Goal: Find specific fact: Find contact information

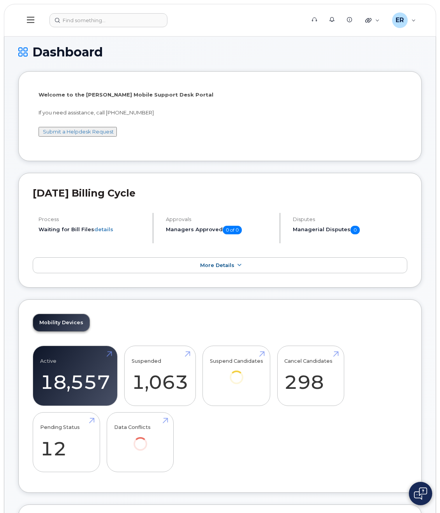
click at [84, 30] on header "Support Alerts Knowledge Base Quicklinks Suspend / Cancel Device Change SIM Car…" at bounding box center [220, 20] width 432 height 33
click at [85, 25] on input at bounding box center [108, 20] width 118 height 14
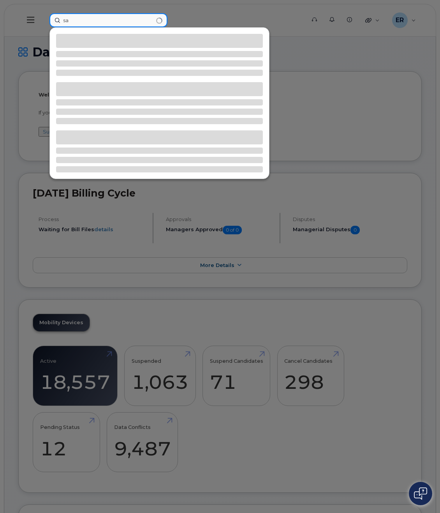
type input "s"
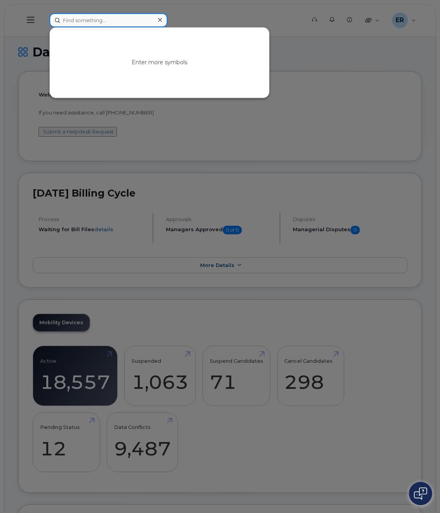
click at [71, 23] on input at bounding box center [108, 20] width 118 height 14
paste input "[PERSON_NAME].[PERSON_NAME]"
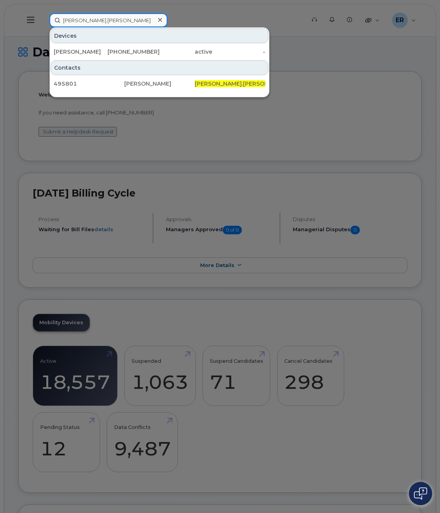
click at [87, 19] on input "[PERSON_NAME].[PERSON_NAME]" at bounding box center [108, 20] width 118 height 14
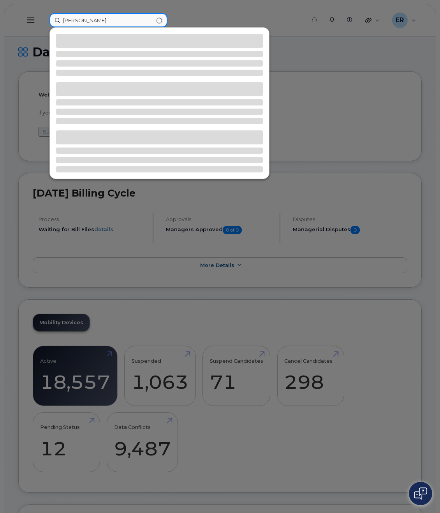
type input "[PERSON_NAME]"
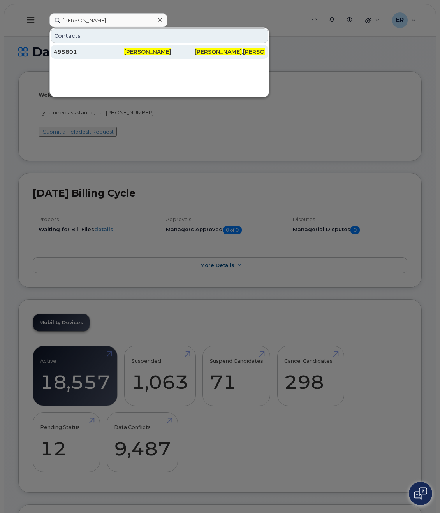
click at [154, 46] on div "[PERSON_NAME]" at bounding box center [159, 52] width 70 height 14
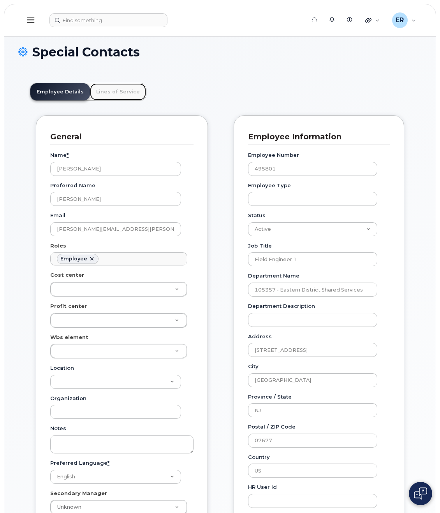
click at [122, 87] on link "Lines of Service" at bounding box center [118, 91] width 56 height 17
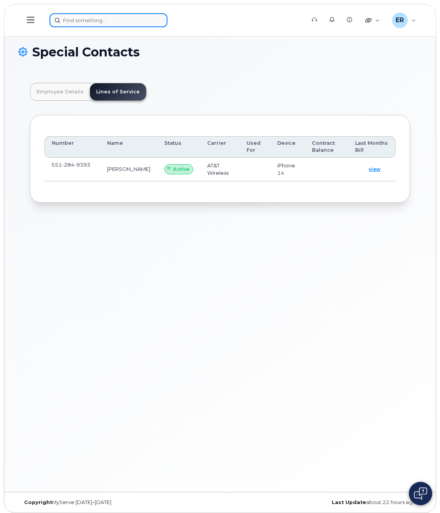
click at [88, 23] on input at bounding box center [108, 20] width 118 height 14
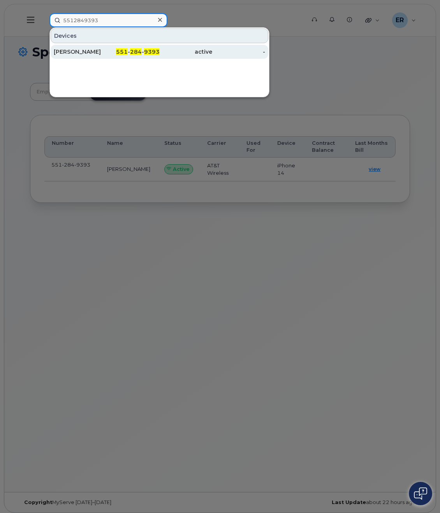
type input "5512849393"
click at [131, 49] on div "551 - 284 - 9393" at bounding box center [133, 52] width 53 height 8
